Goal: Transaction & Acquisition: Book appointment/travel/reservation

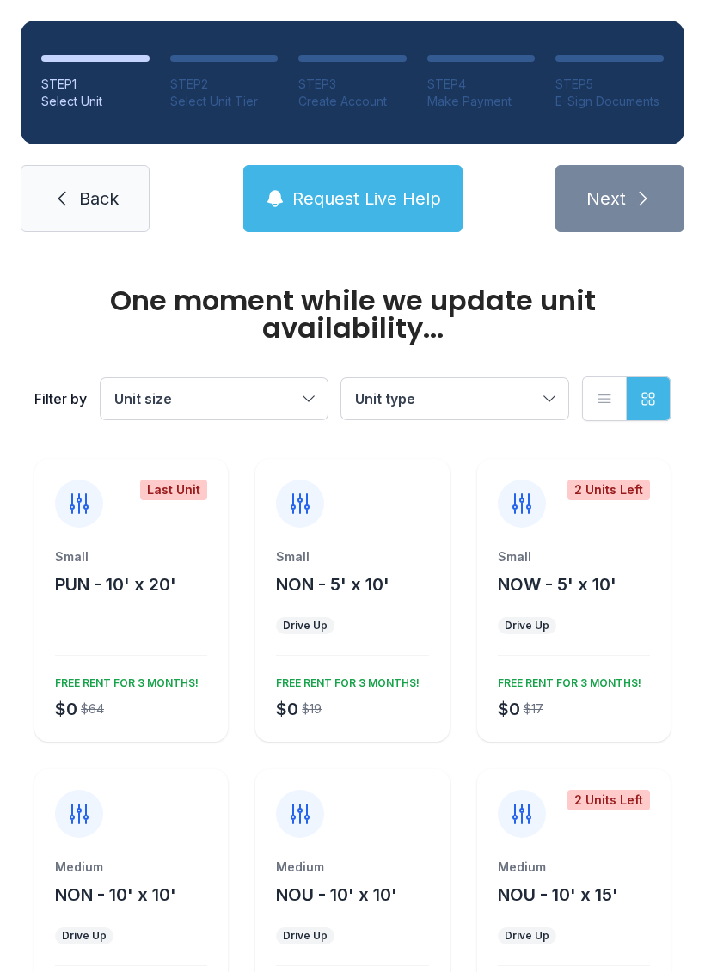
click at [238, 386] on button "Unit size" at bounding box center [214, 398] width 227 height 41
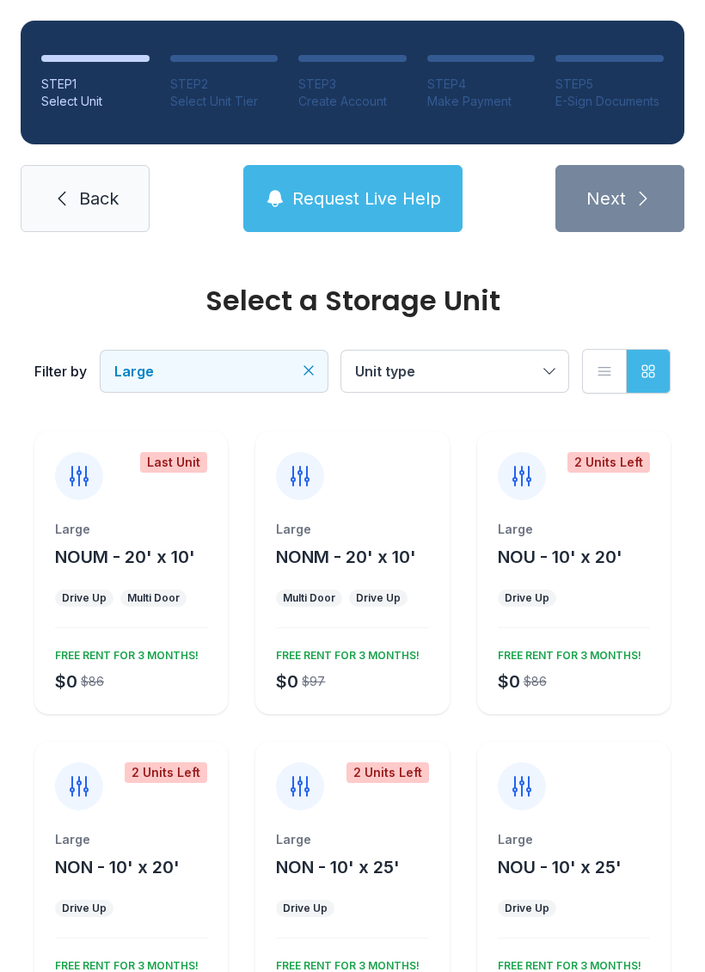
click at [476, 365] on span "Unit type" at bounding box center [446, 371] width 182 height 21
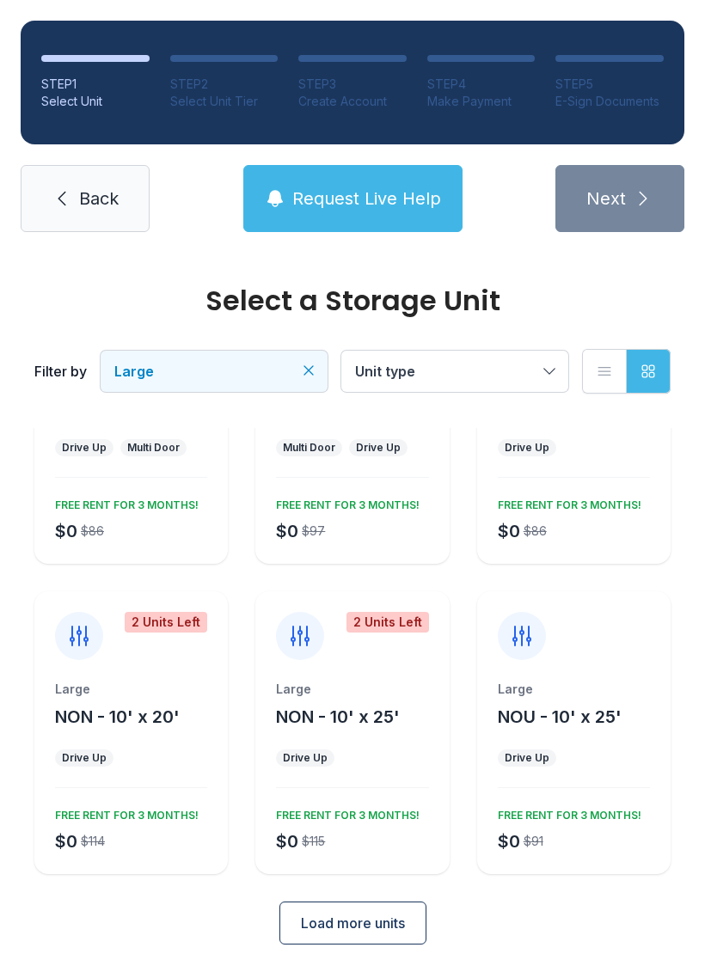
scroll to position [150, 0]
click at [393, 926] on span "Load more units" at bounding box center [353, 924] width 104 height 21
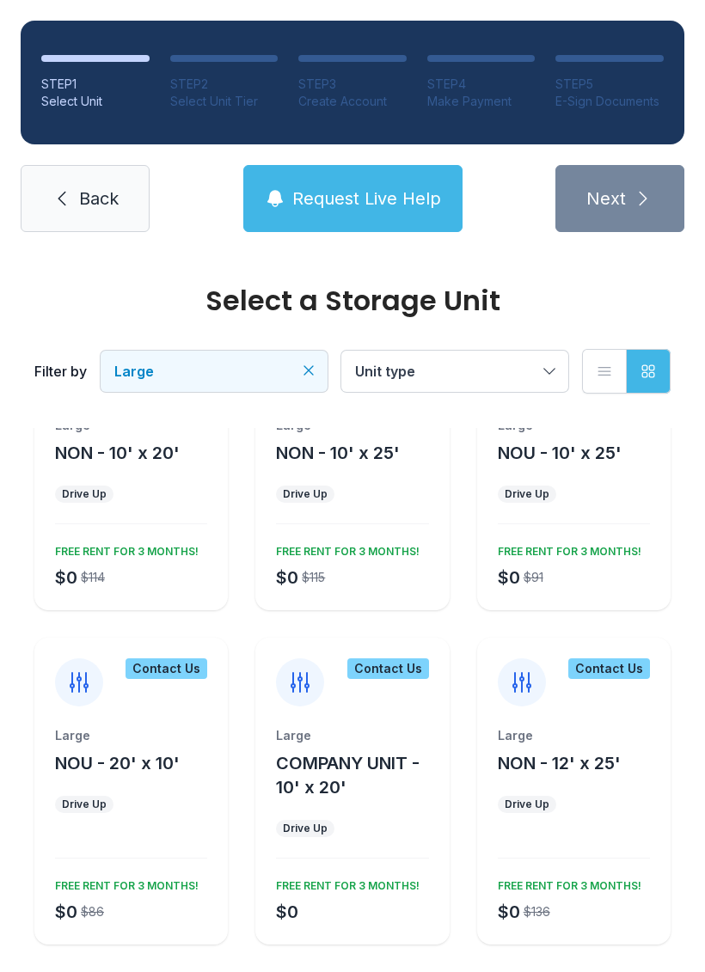
scroll to position [413, 0]
click at [527, 376] on span "Unit type" at bounding box center [446, 371] width 182 height 21
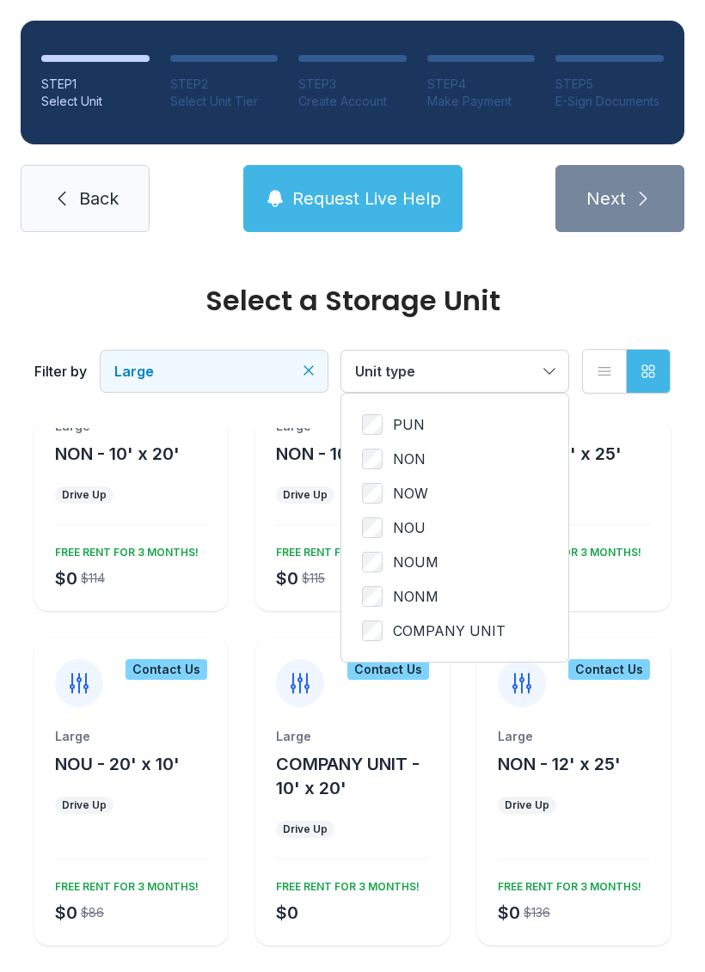
click at [603, 370] on icon "button" at bounding box center [604, 371] width 17 height 17
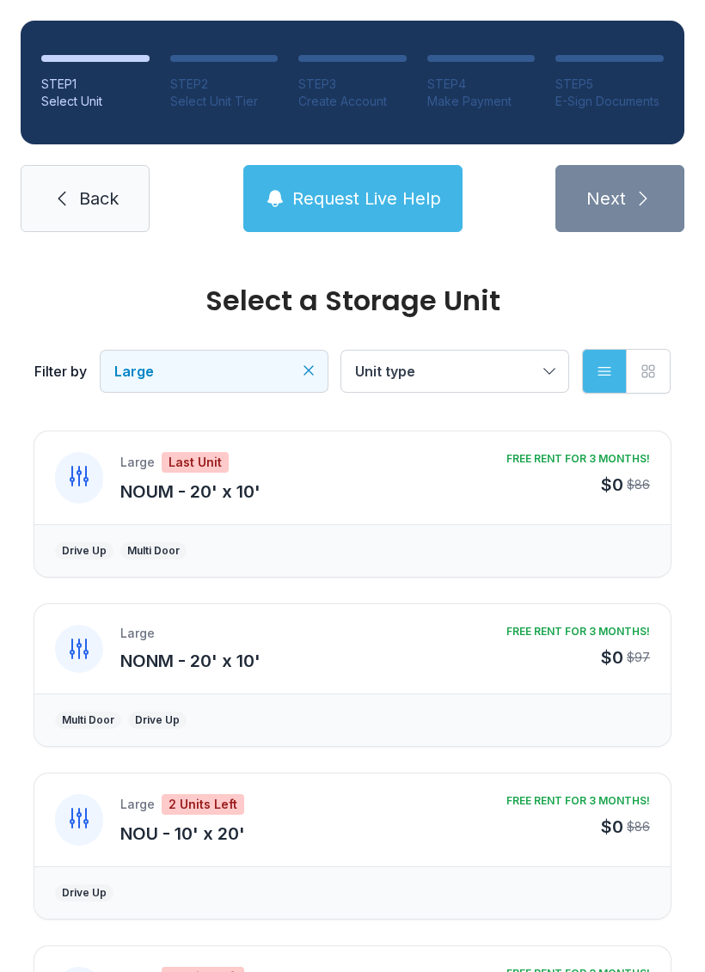
scroll to position [0, 0]
click at [296, 364] on span "Large" at bounding box center [205, 371] width 182 height 21
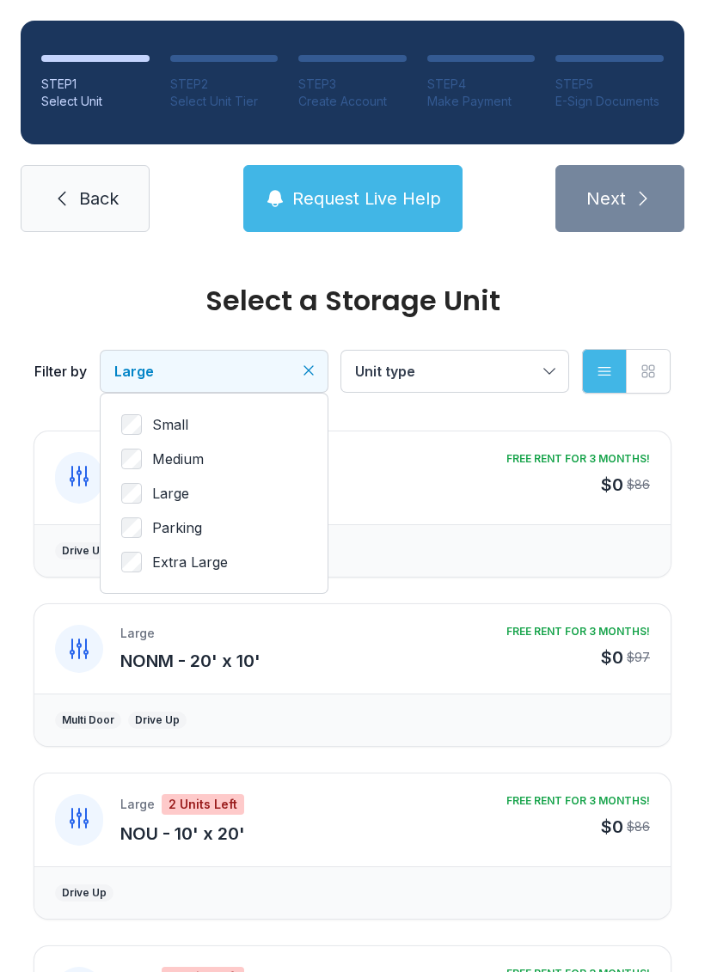
click at [144, 450] on label "Medium" at bounding box center [214, 459] width 186 height 21
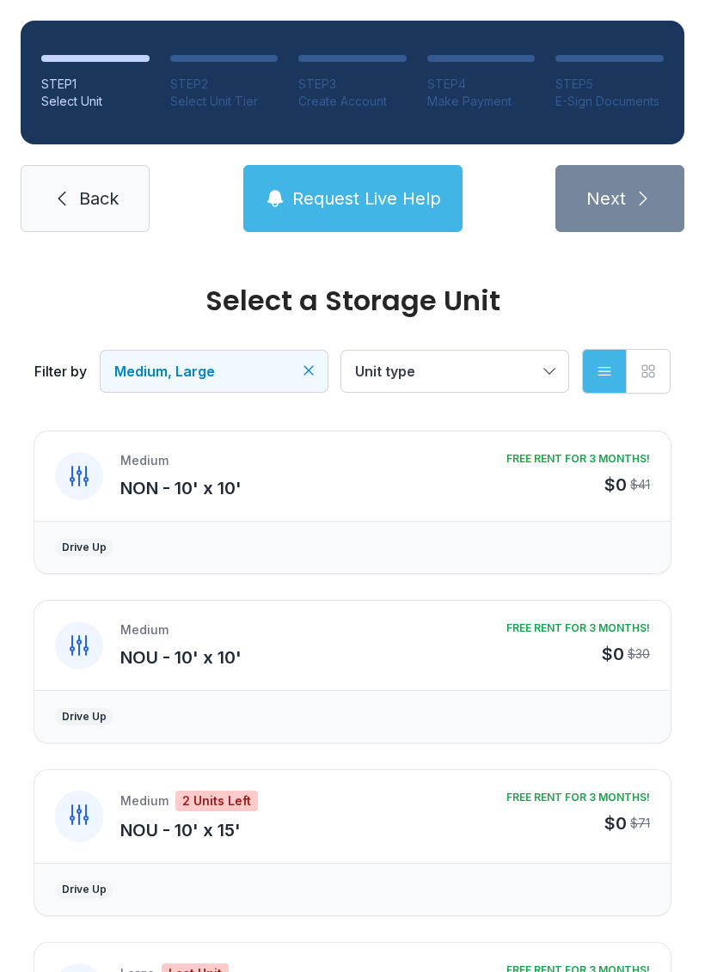
click at [505, 346] on div "Filter by Medium, Large Unit type List view Grid view" at bounding box center [352, 371] width 636 height 113
click at [535, 383] on button "Unit type" at bounding box center [454, 371] width 227 height 41
click at [100, 170] on link "Back" at bounding box center [85, 198] width 129 height 67
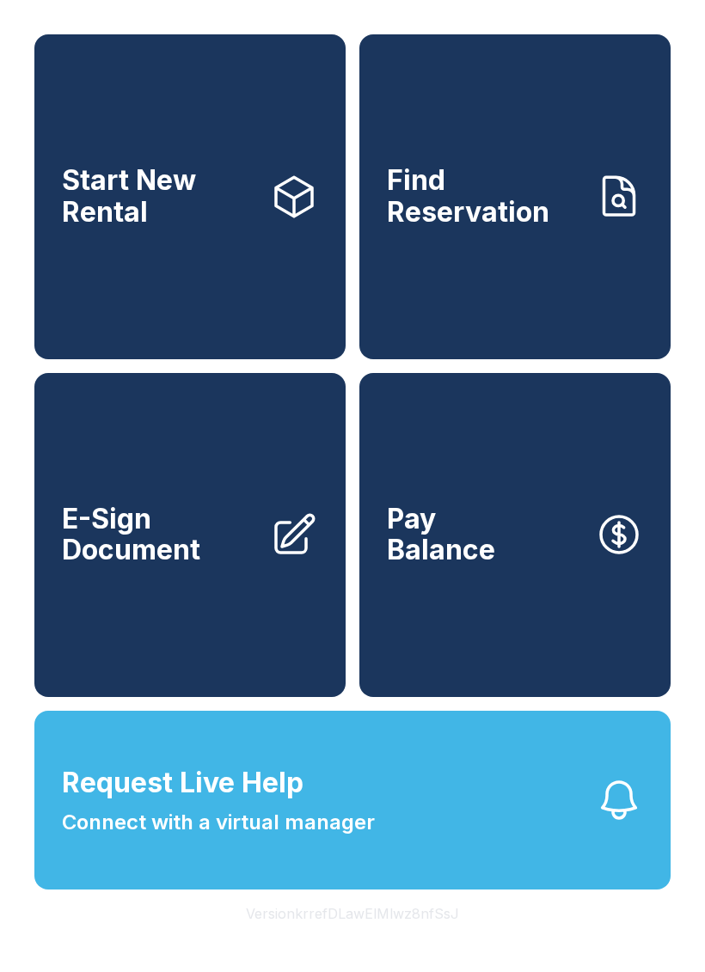
click at [221, 273] on link "Start New Rental" at bounding box center [189, 196] width 311 height 325
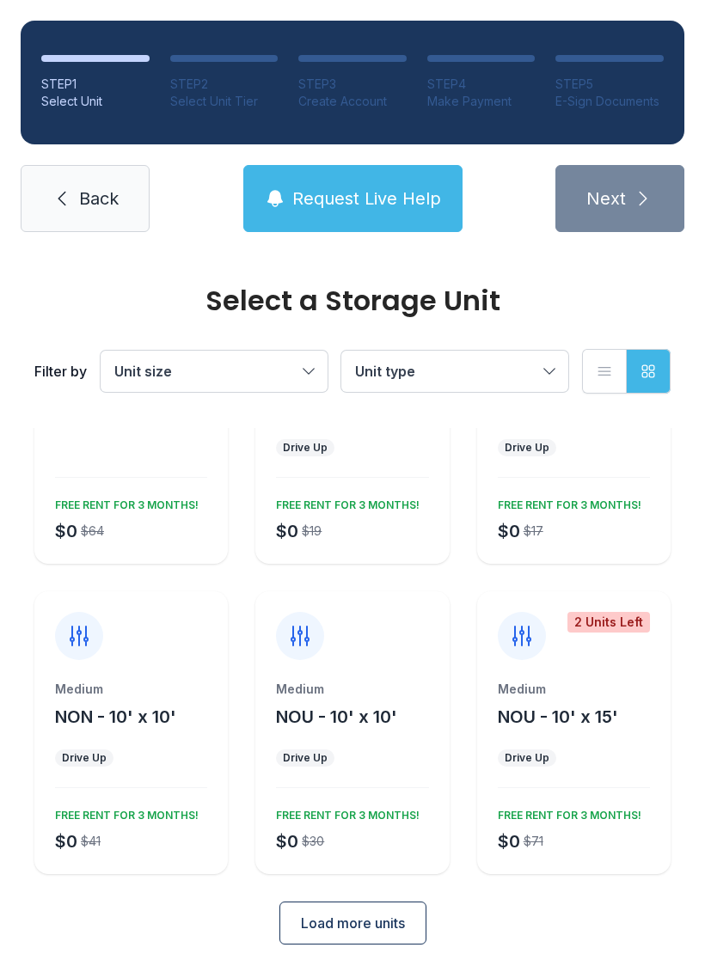
scroll to position [150, 0]
click at [52, 200] on icon at bounding box center [62, 198] width 21 height 21
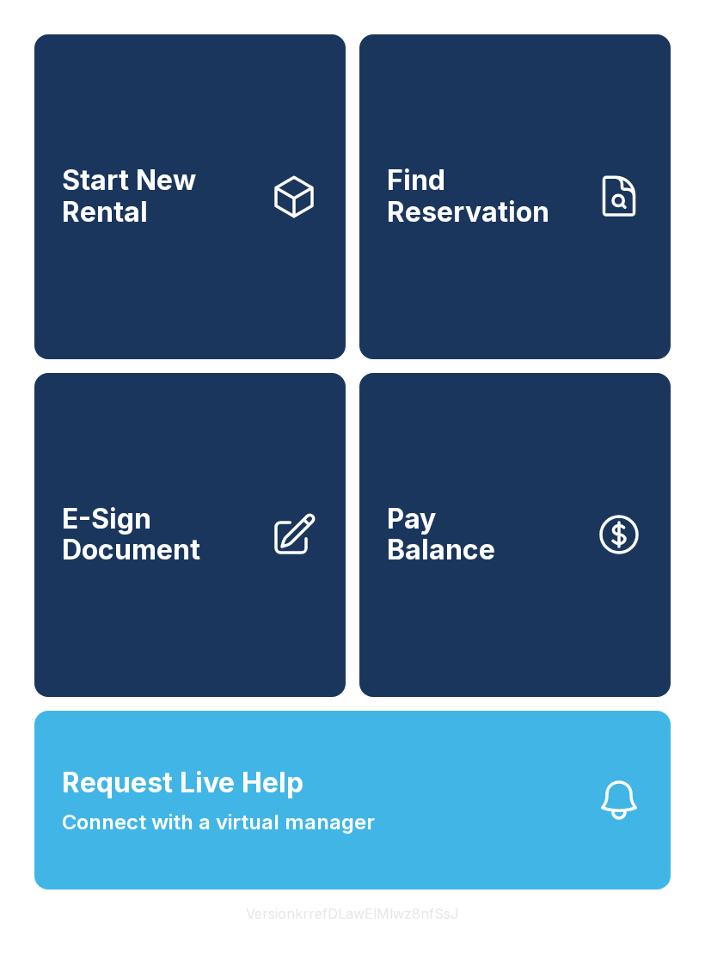
click at [440, 851] on button "Request Live Help Connect with a virtual manager" at bounding box center [352, 800] width 636 height 179
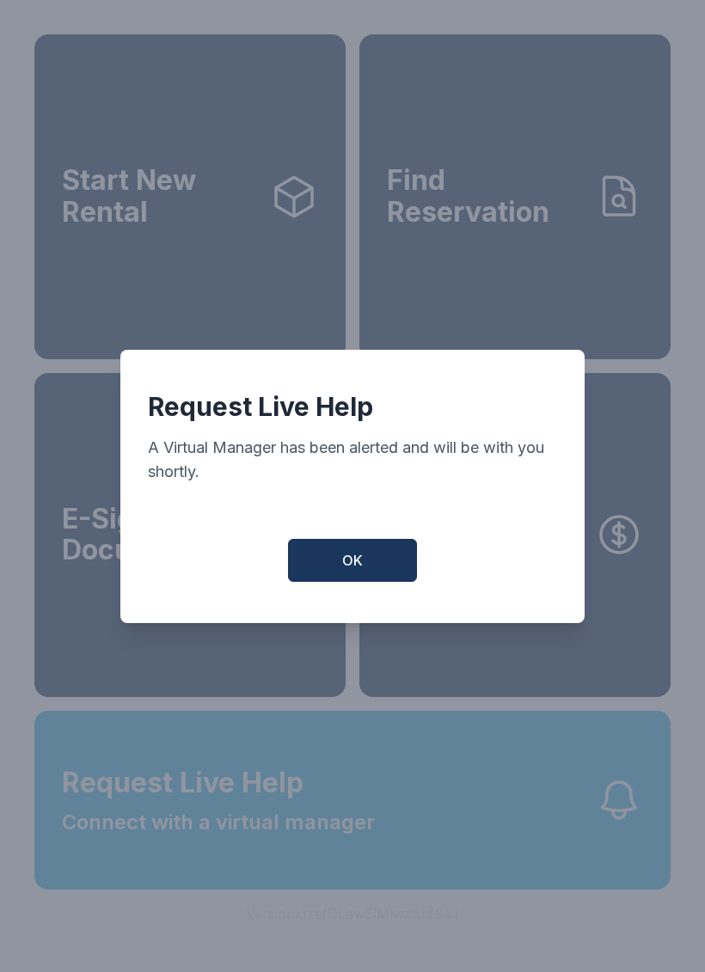
click at [385, 565] on button "OK" at bounding box center [352, 560] width 129 height 43
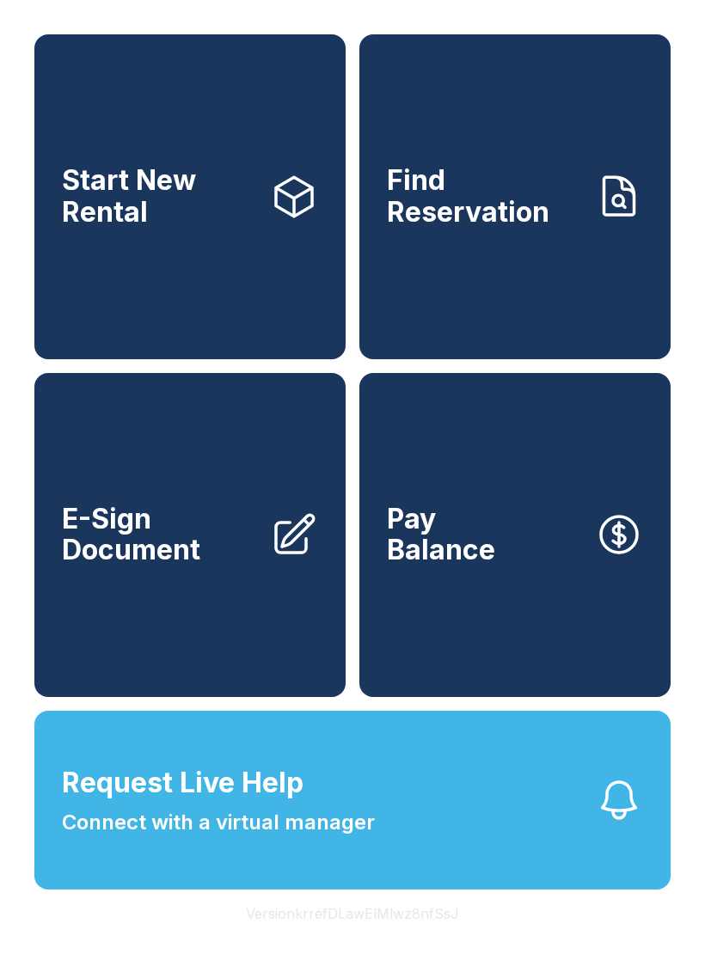
click at [259, 289] on link "Start New Rental" at bounding box center [189, 196] width 311 height 325
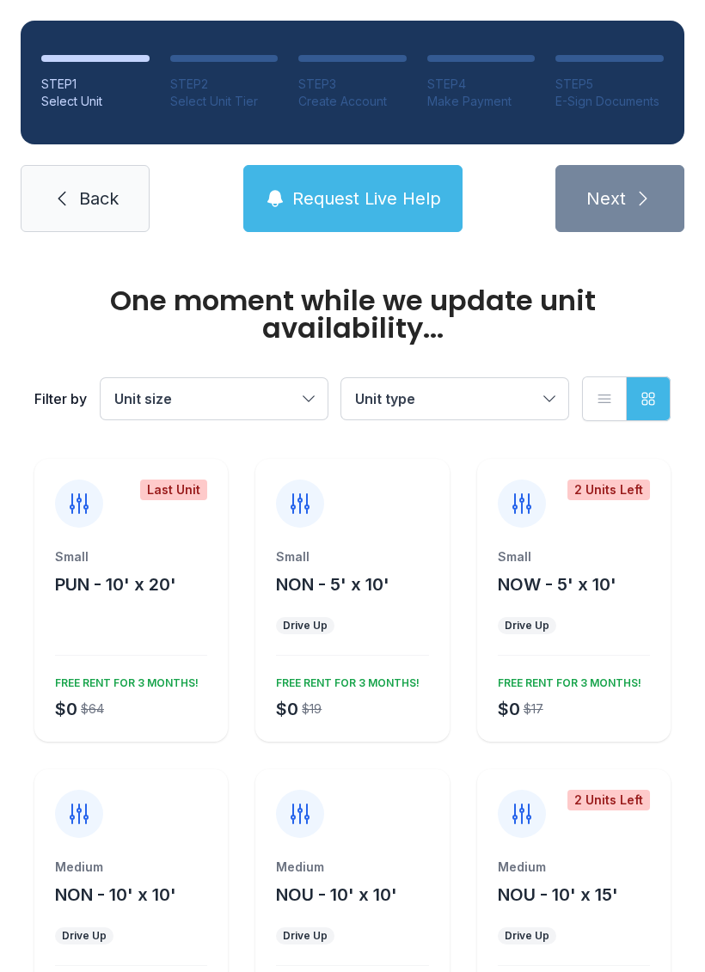
click at [272, 400] on span "Unit size" at bounding box center [205, 398] width 182 height 21
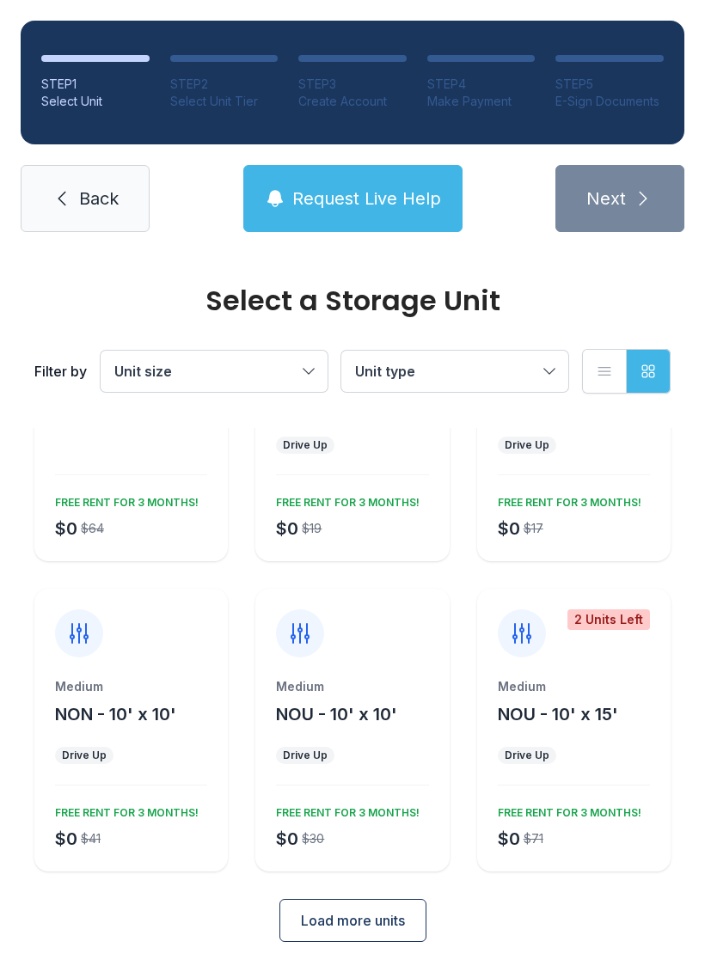
scroll to position [150, 0]
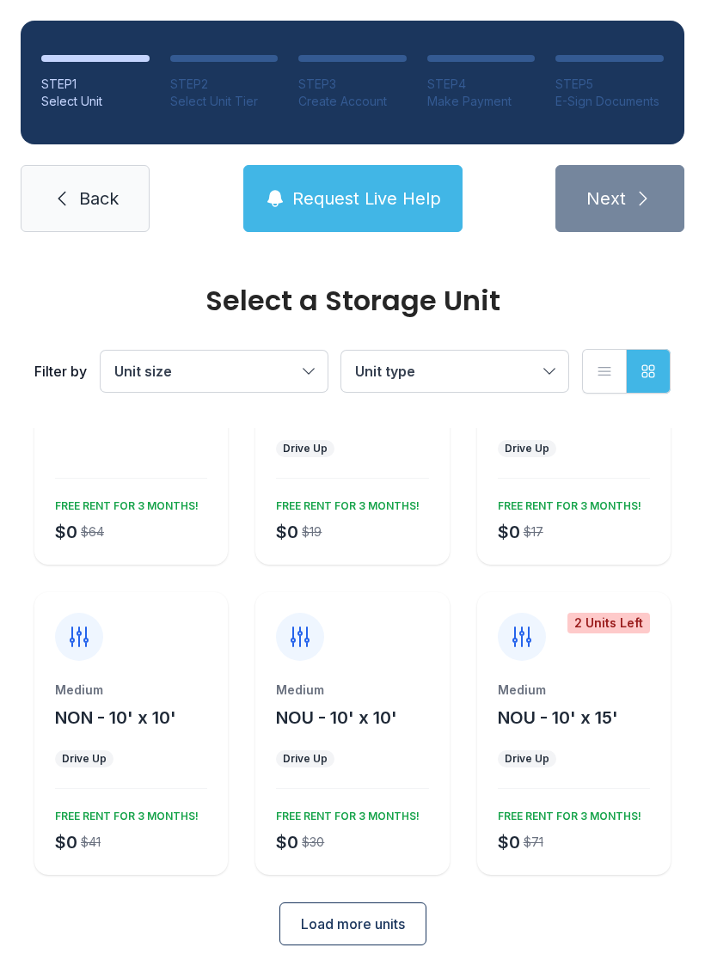
click at [425, 909] on button "Load more units" at bounding box center [352, 923] width 147 height 43
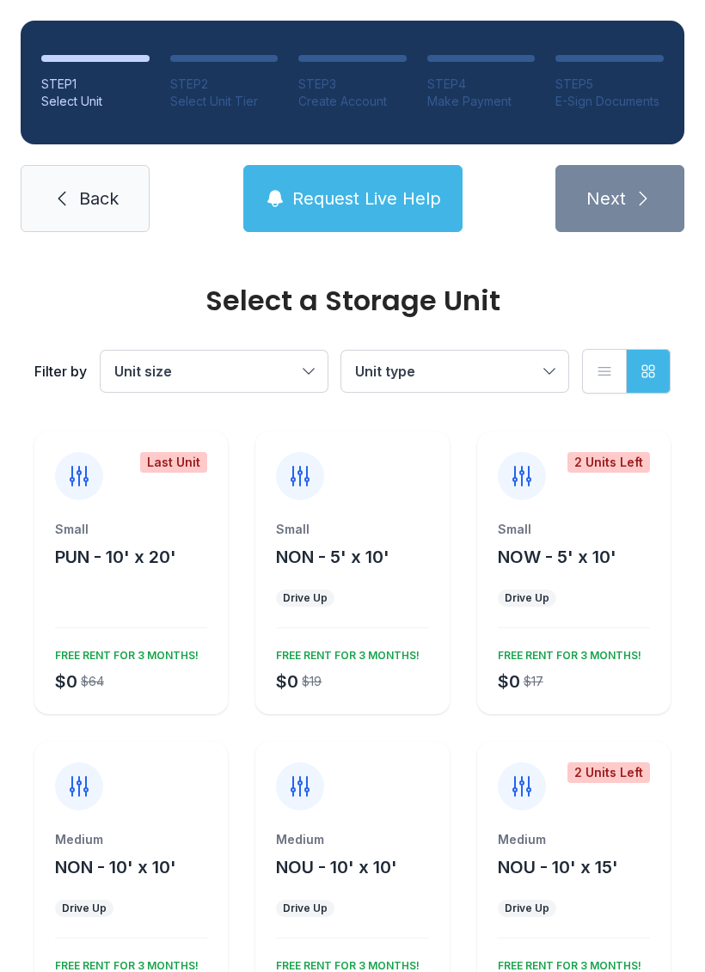
scroll to position [0, 0]
click at [410, 199] on span "Request Live Help" at bounding box center [366, 198] width 149 height 24
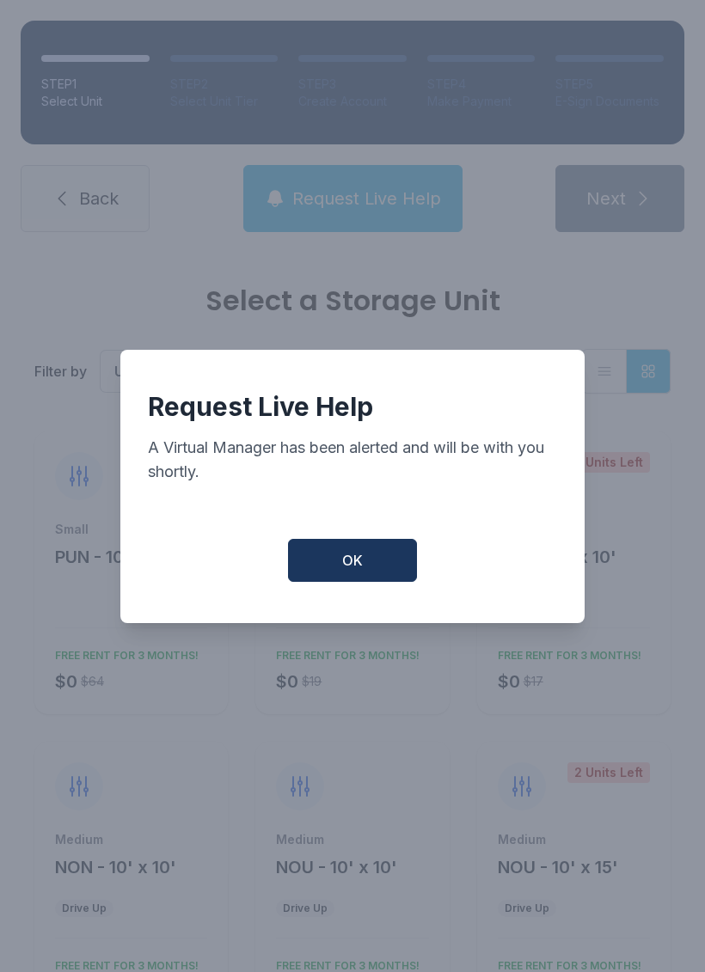
click at [385, 569] on button "OK" at bounding box center [352, 560] width 129 height 43
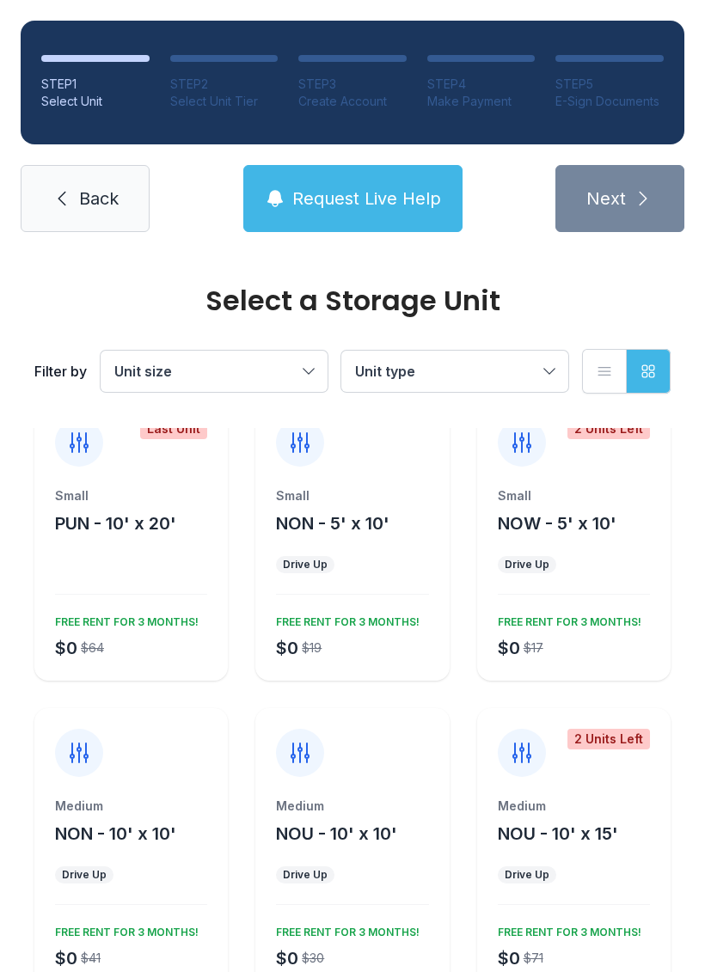
scroll to position [35, 0]
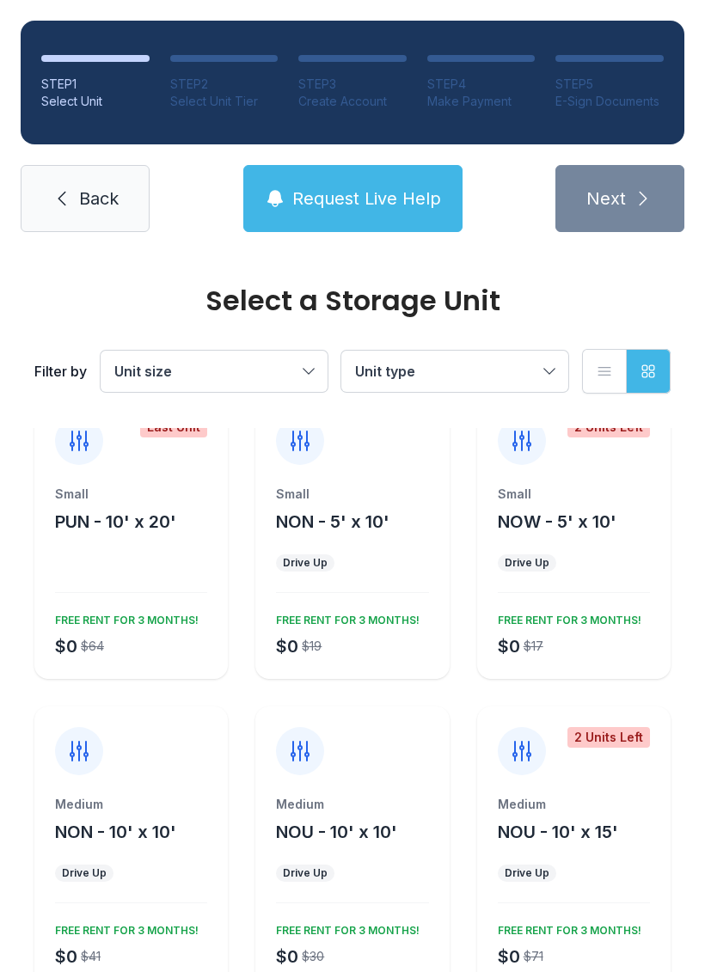
click at [493, 379] on span "Unit type" at bounding box center [446, 371] width 182 height 21
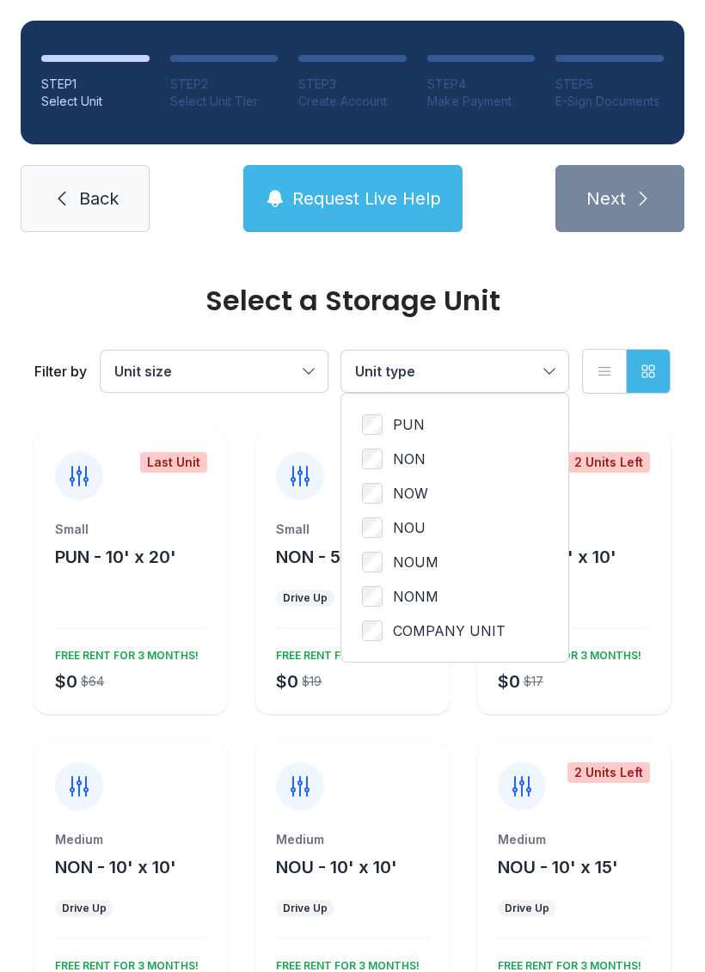
scroll to position [0, 0]
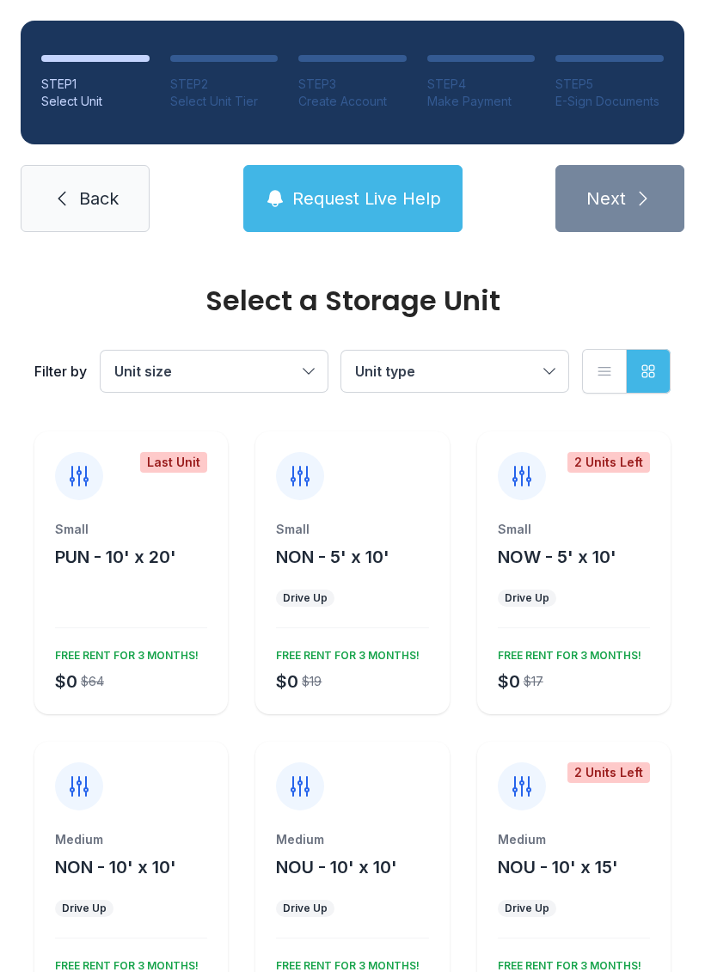
click at [105, 209] on span "Back" at bounding box center [99, 198] width 40 height 24
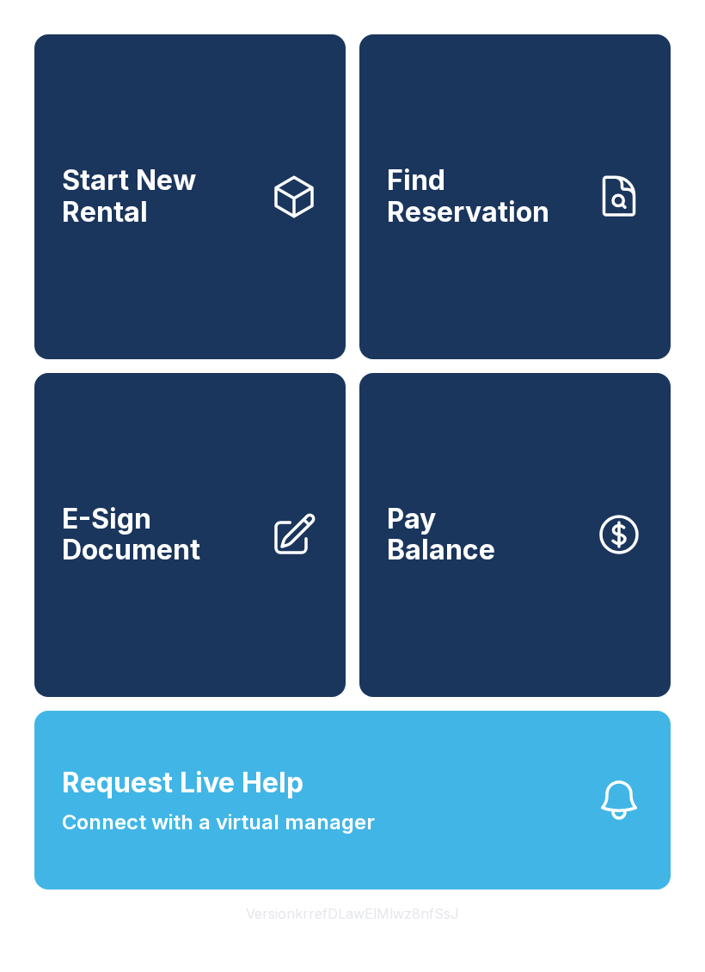
click at [248, 296] on link "Start New Rental" at bounding box center [189, 196] width 311 height 325
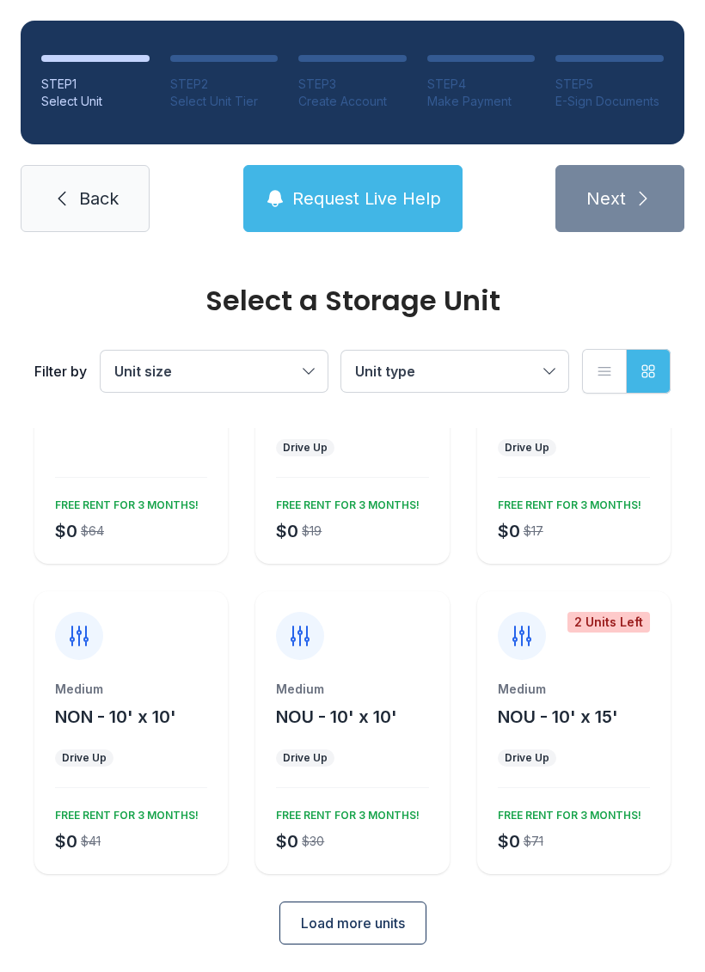
scroll to position [150, 0]
click at [390, 931] on span "Load more units" at bounding box center [353, 924] width 104 height 21
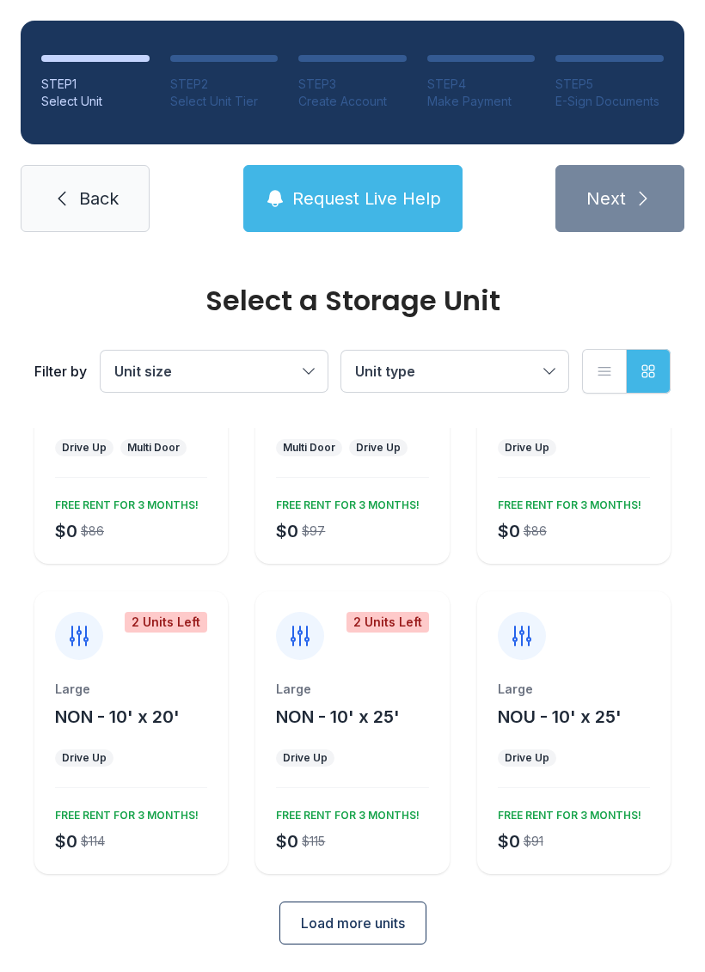
scroll to position [770, 0]
click at [396, 907] on button "Load more units" at bounding box center [352, 923] width 147 height 43
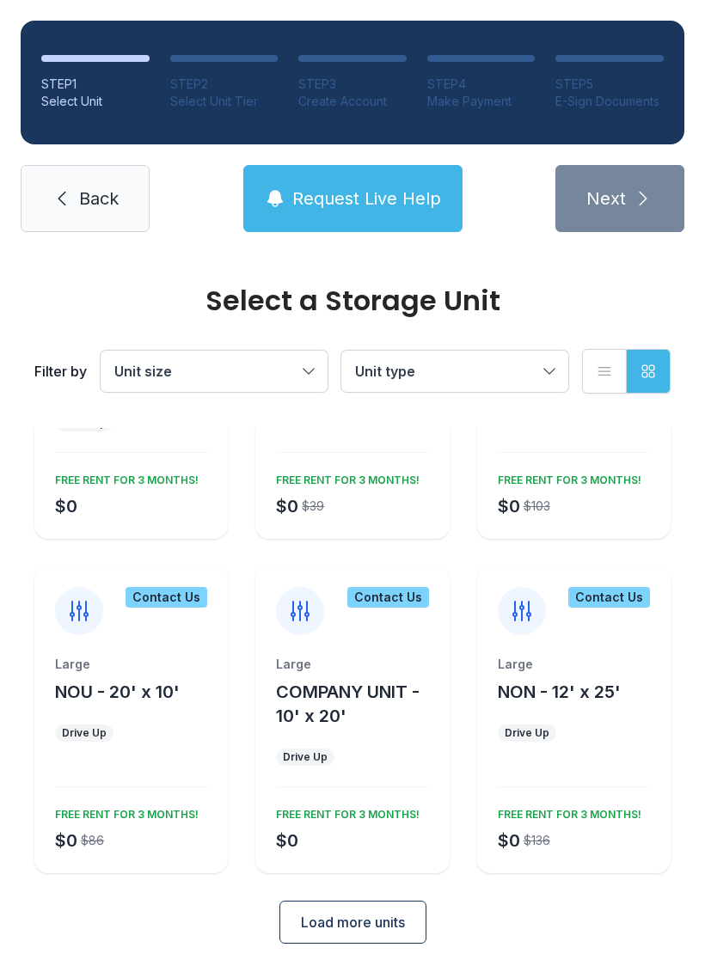
scroll to position [1439, 0]
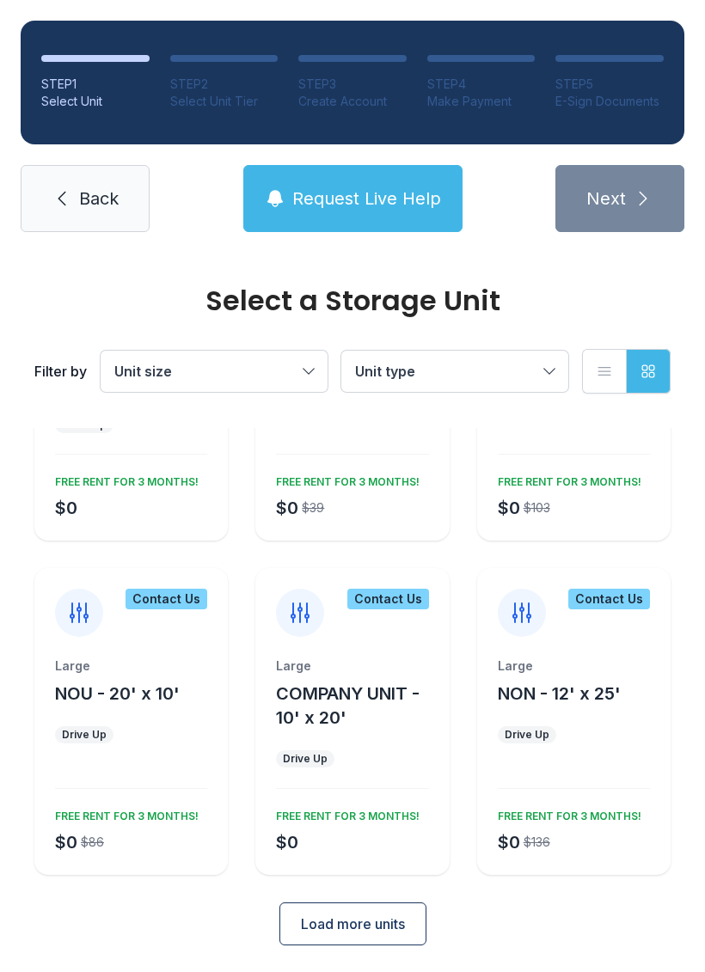
click at [400, 937] on button "Load more units" at bounding box center [352, 923] width 147 height 43
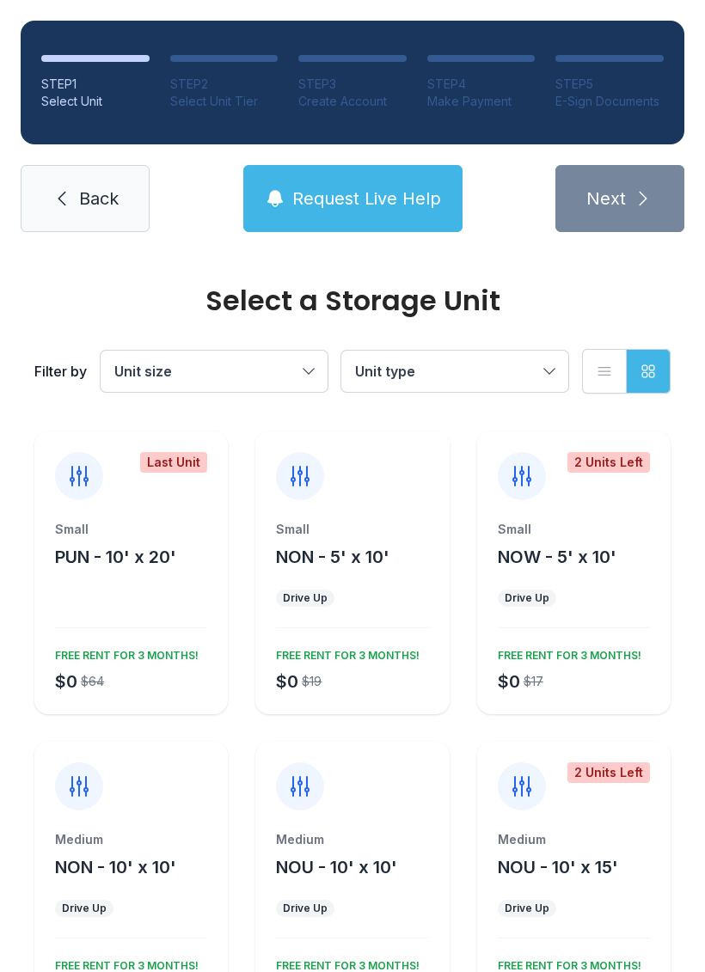
scroll to position [0, 0]
click at [90, 189] on span "Back" at bounding box center [99, 198] width 40 height 24
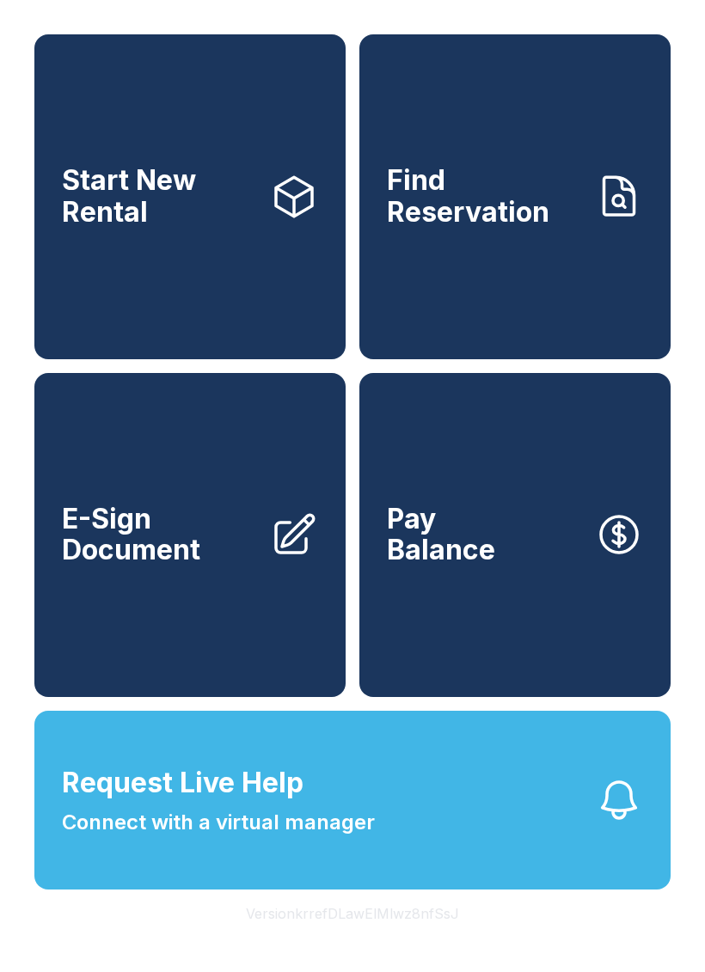
click at [111, 267] on link "Start New Rental" at bounding box center [189, 196] width 311 height 325
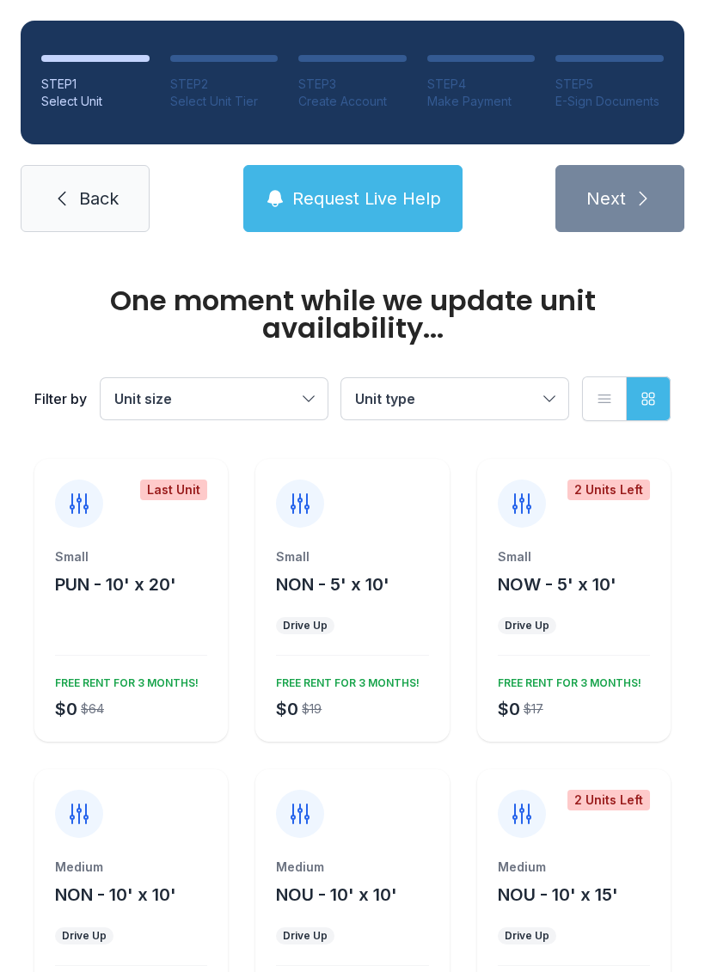
click at [301, 206] on span "Request Live Help" at bounding box center [366, 198] width 149 height 24
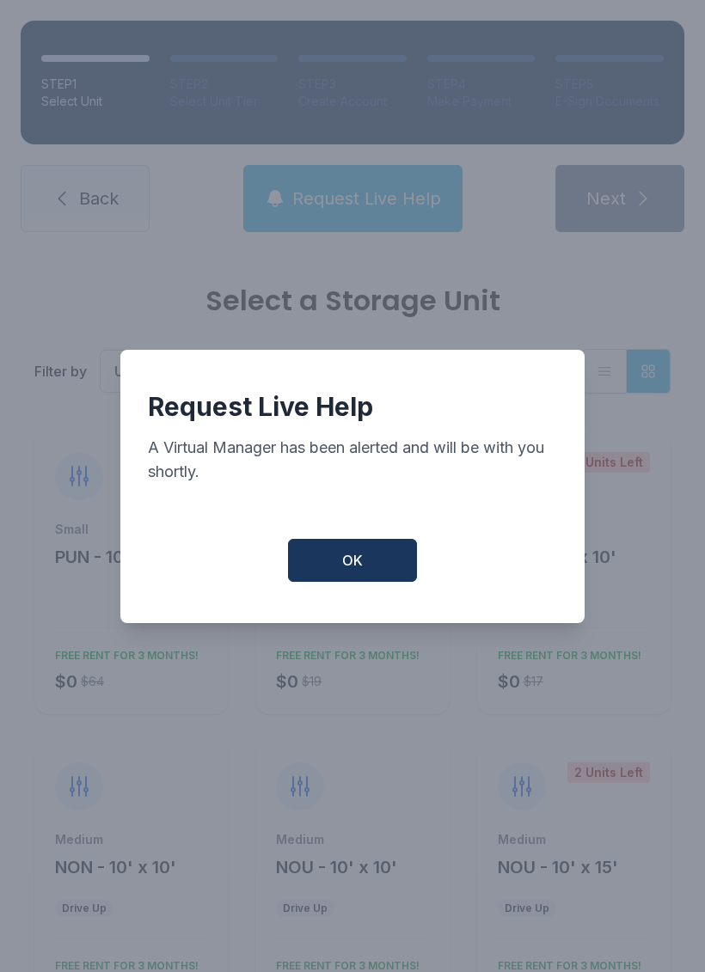
click at [321, 570] on button "OK" at bounding box center [352, 560] width 129 height 43
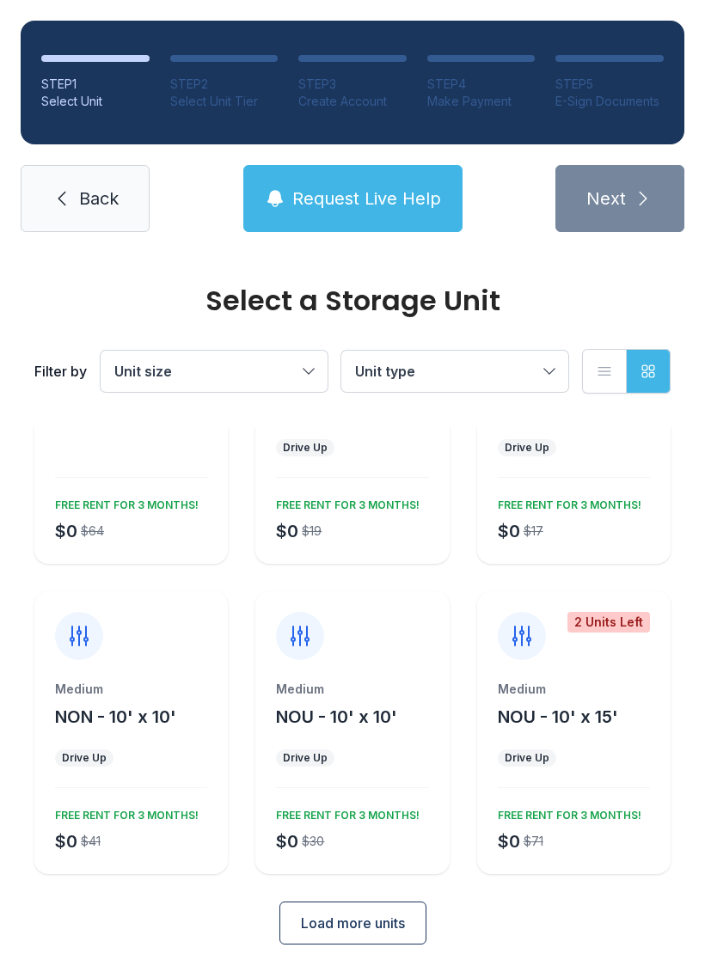
scroll to position [150, 0]
click at [394, 914] on span "Load more units" at bounding box center [353, 924] width 104 height 21
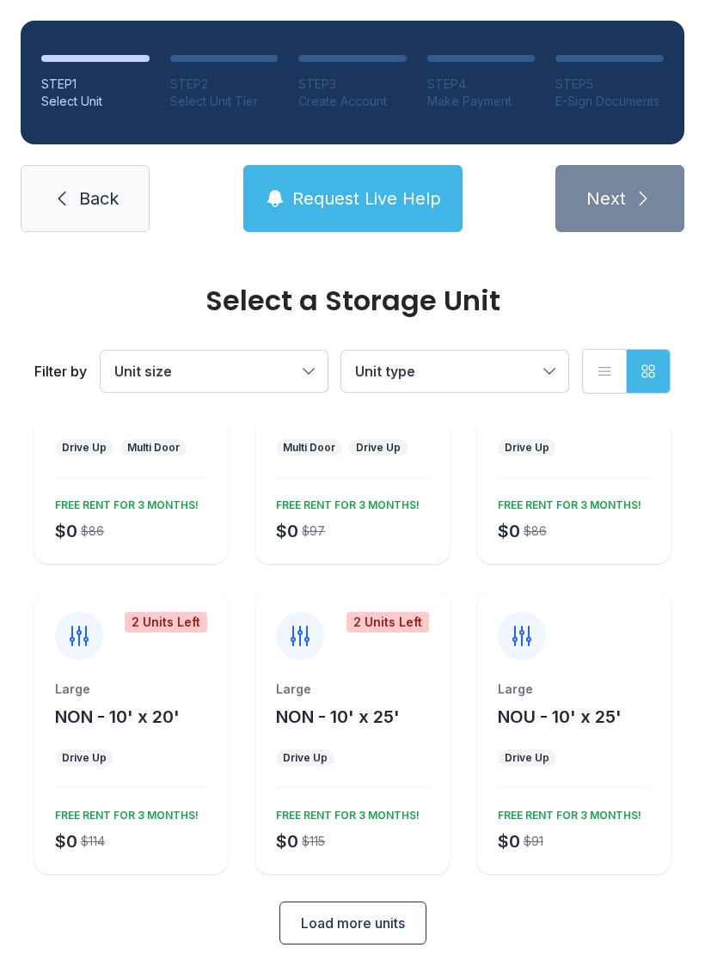
scroll to position [770, 0]
click at [566, 370] on button "Unit type" at bounding box center [454, 371] width 227 height 41
click at [507, 385] on button "Unit type" at bounding box center [454, 371] width 227 height 41
click at [401, 916] on span "Load more units" at bounding box center [353, 924] width 104 height 21
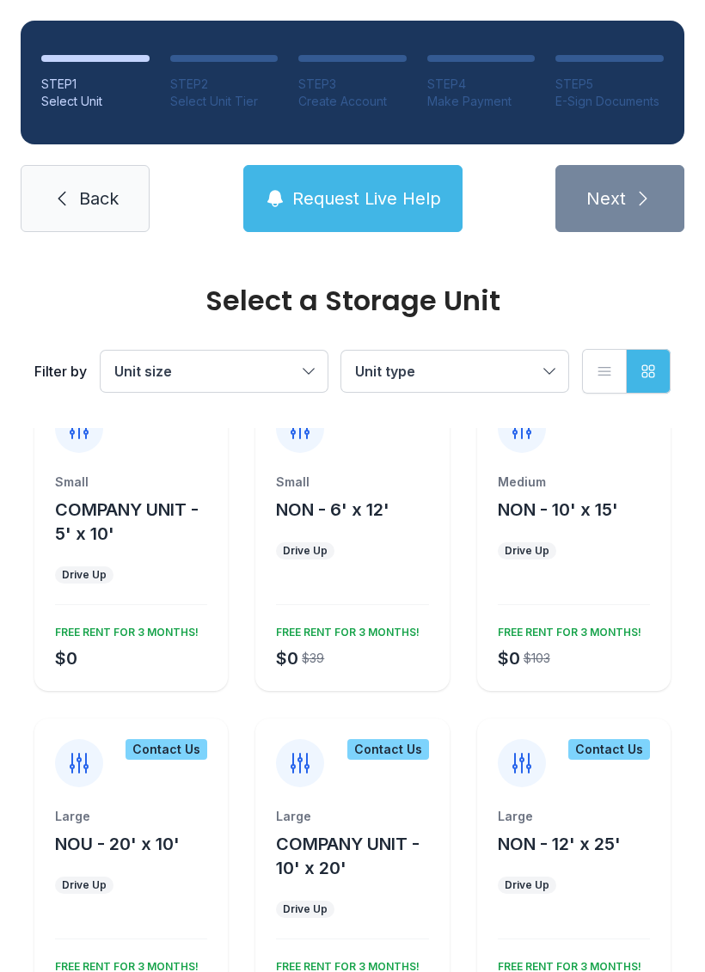
scroll to position [1277, 0]
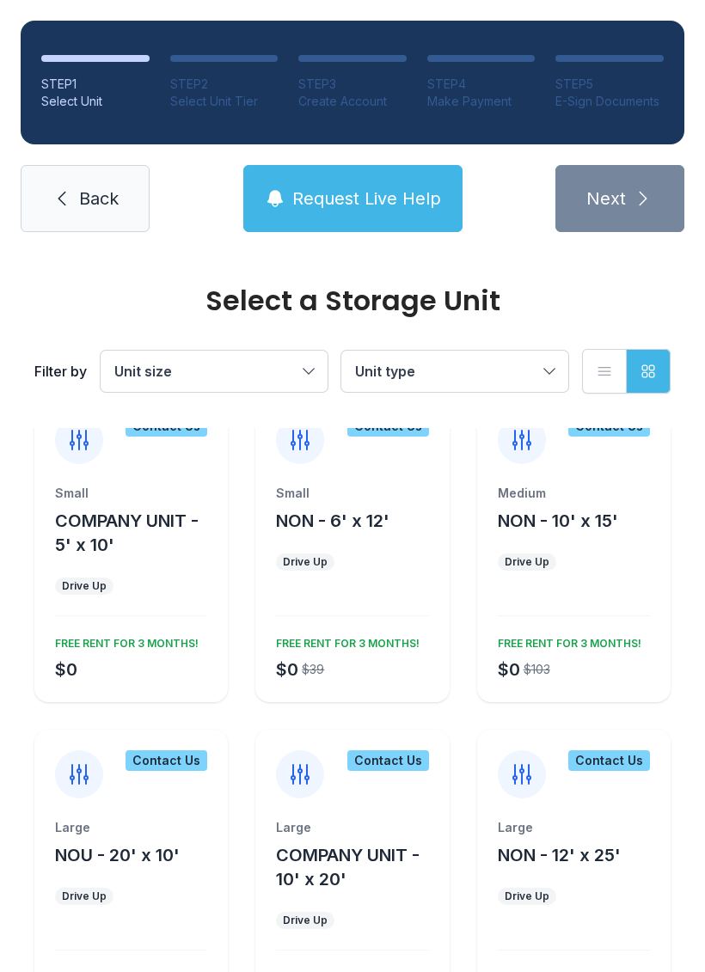
click at [607, 626] on div "Medium NON - 10' x 15' Drive Up $0 $103 FREE RENT FOR 3 MONTHS!" at bounding box center [573, 593] width 193 height 217
click at [599, 581] on div "Medium NON - 10' x 15' Drive Up $0 $103 FREE RENT FOR 3 MONTHS!" at bounding box center [573, 593] width 193 height 217
click at [553, 645] on div "FREE RENT FOR 3 MONTHS!" at bounding box center [566, 640] width 150 height 21
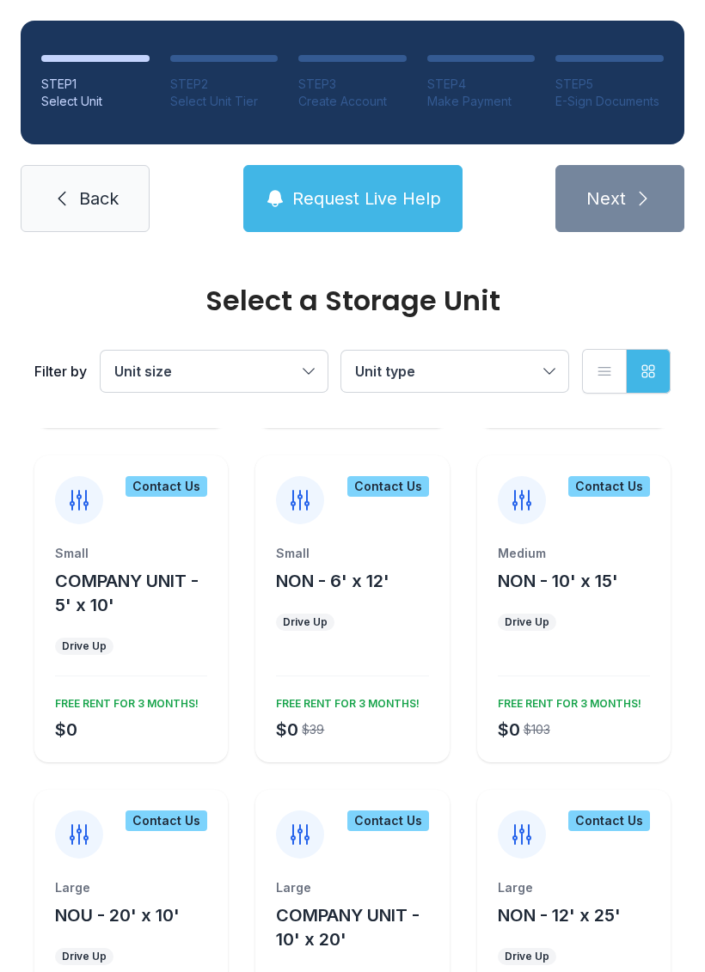
scroll to position [1187, 0]
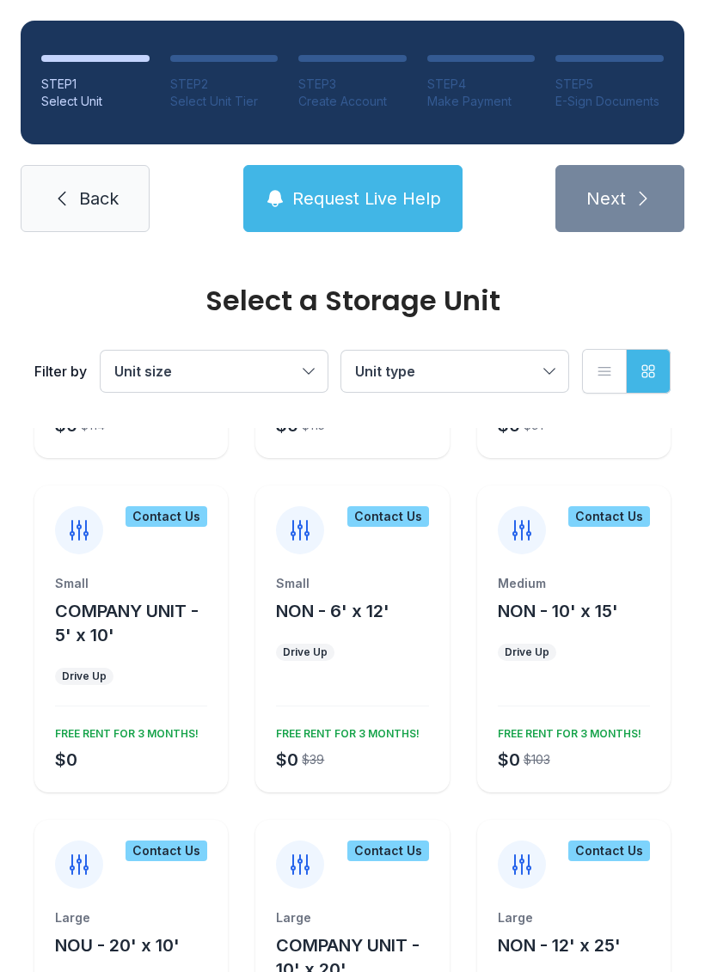
click at [590, 517] on div "Contact Us" at bounding box center [609, 516] width 82 height 21
click at [530, 525] on icon at bounding box center [521, 529] width 27 height 27
click at [571, 623] on div "Medium NON - 10' x 15' Drive Up $0 $103 FREE RENT FOR 3 MONTHS!" at bounding box center [573, 683] width 193 height 217
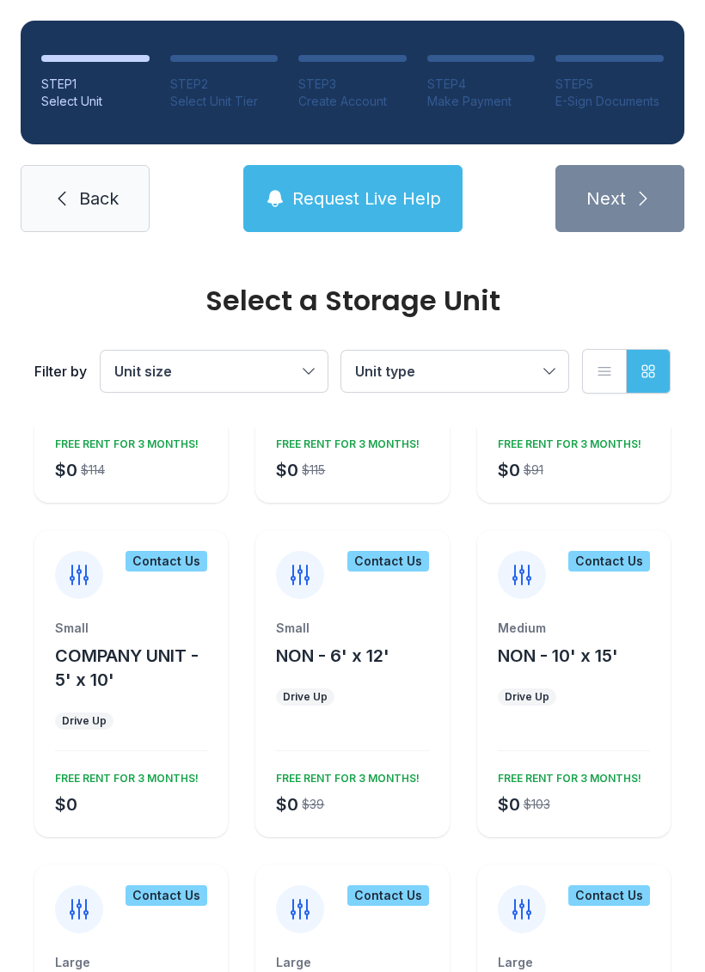
click at [622, 629] on div "Medium" at bounding box center [574, 628] width 152 height 17
click at [410, 202] on span "Request Live Help" at bounding box center [366, 198] width 149 height 24
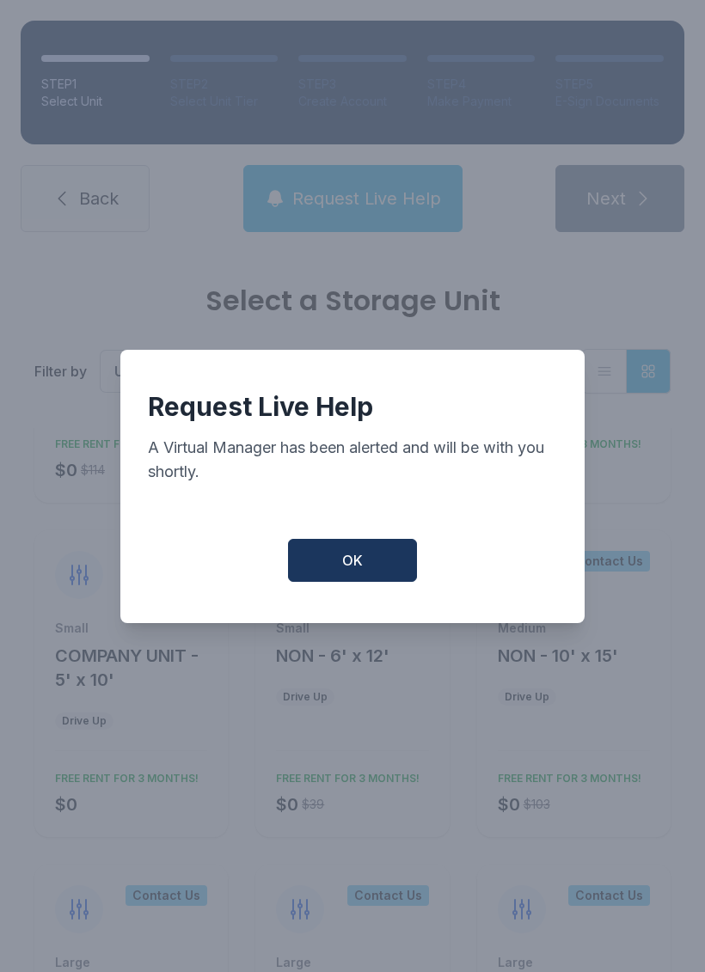
click at [376, 541] on div "Request Live Help A Virtual Manager has been alerted and will be with you short…" at bounding box center [352, 486] width 464 height 273
click at [399, 579] on button "OK" at bounding box center [352, 560] width 129 height 43
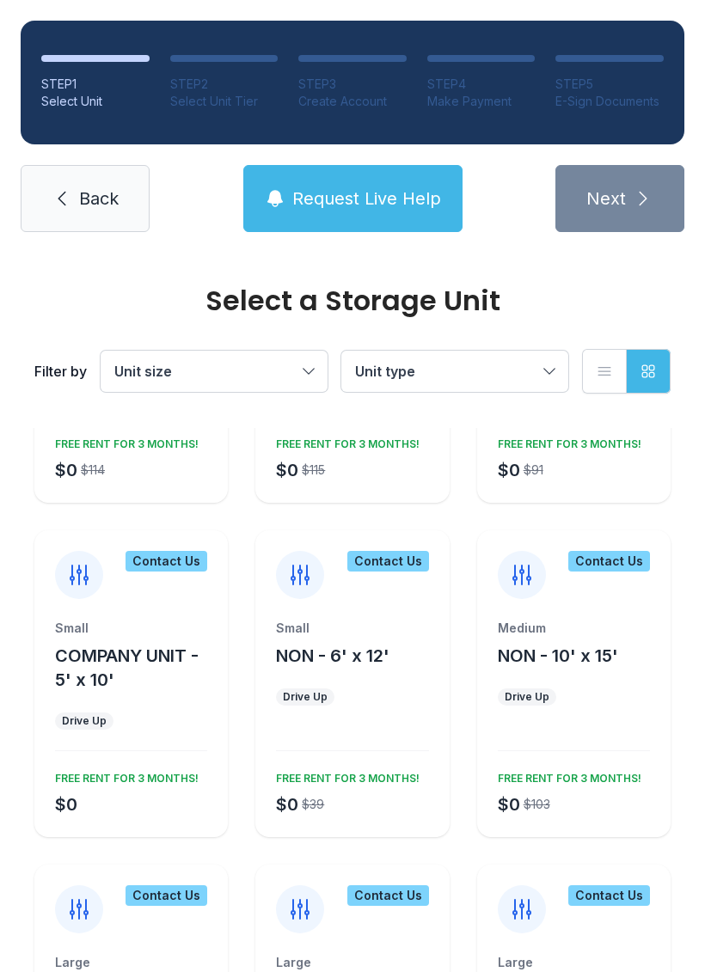
click at [142, 190] on link "Back" at bounding box center [85, 198] width 129 height 67
